Goal: Task Accomplishment & Management: Manage account settings

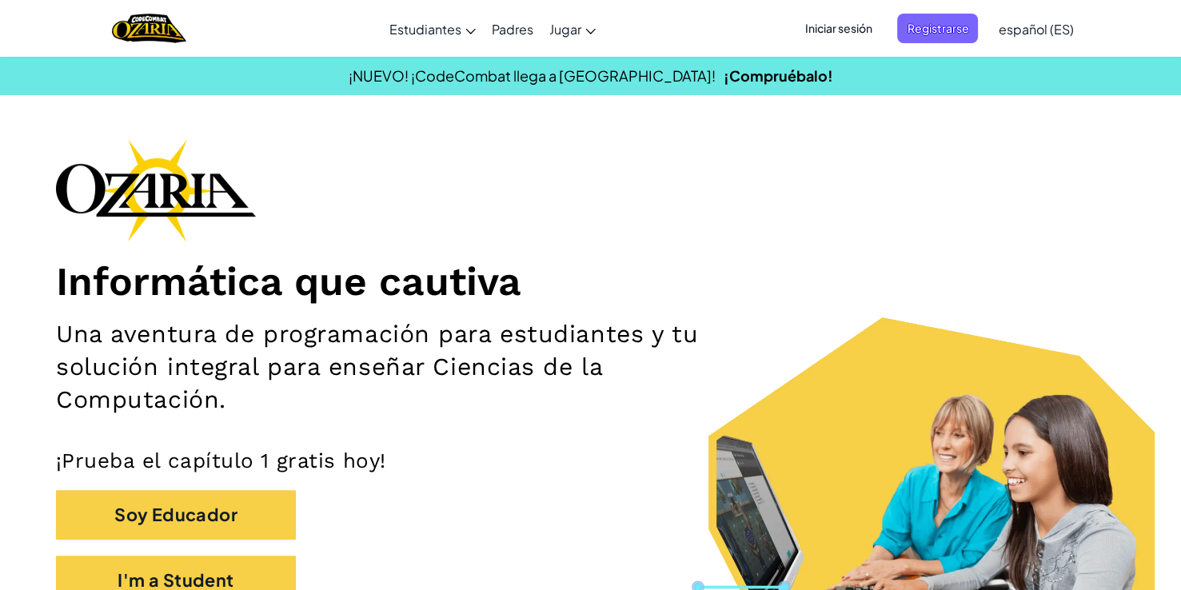
click at [820, 22] on span "Iniciar sesión" at bounding box center [838, 29] width 86 height 30
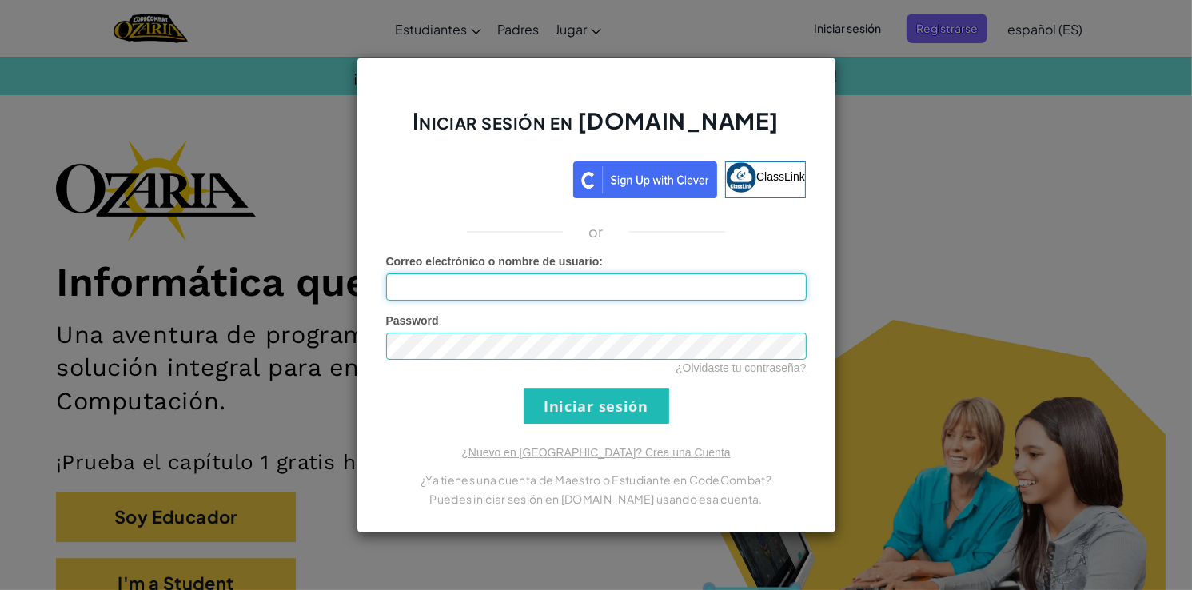
click at [508, 287] on input "Correo electrónico o nombre de usuario :" at bounding box center [596, 286] width 421 height 27
type input "[EMAIL_ADDRESS][DOMAIN_NAME]"
click at [492, 321] on div "Password ¿Olvidaste tu contraseña?" at bounding box center [596, 344] width 421 height 63
click at [524, 388] on input "Iniciar sesión" at bounding box center [597, 406] width 146 height 36
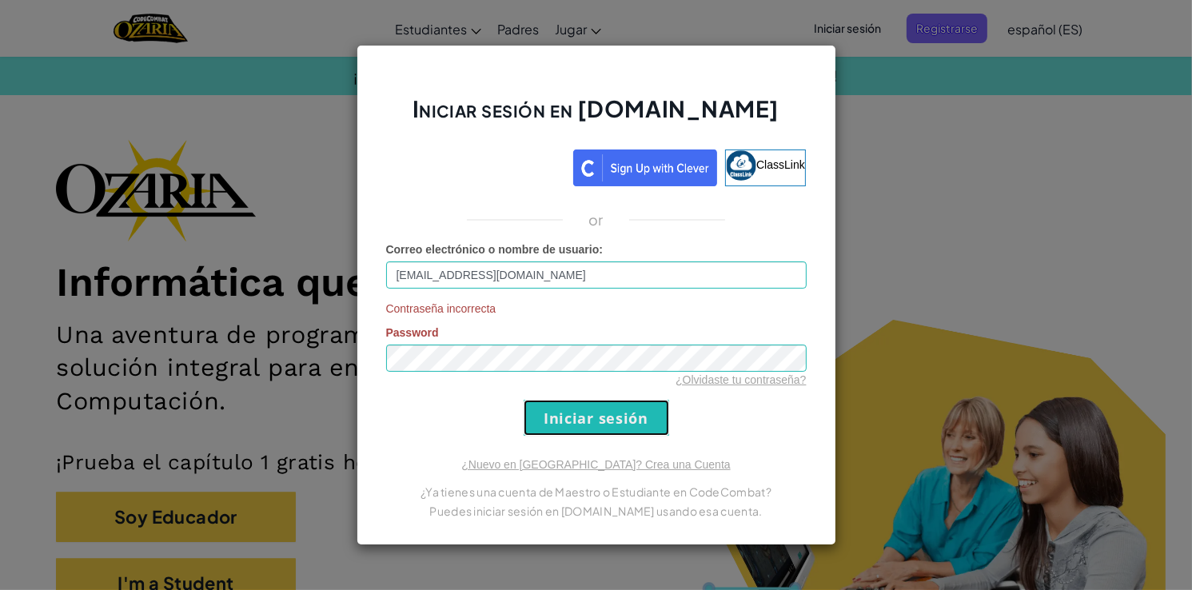
click at [541, 413] on input "Iniciar sesión" at bounding box center [597, 418] width 146 height 36
